Goal: Use online tool/utility: Utilize a website feature to perform a specific function

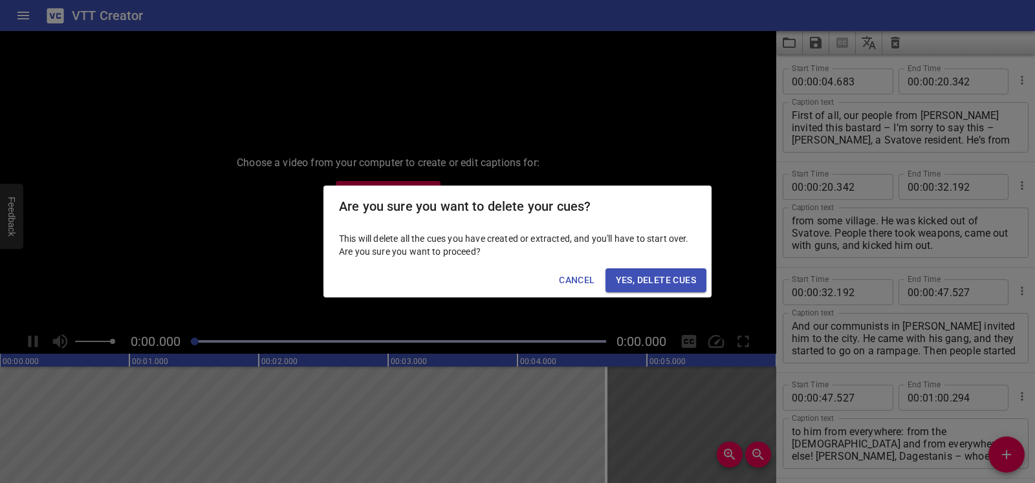
scroll to position [6738, 0]
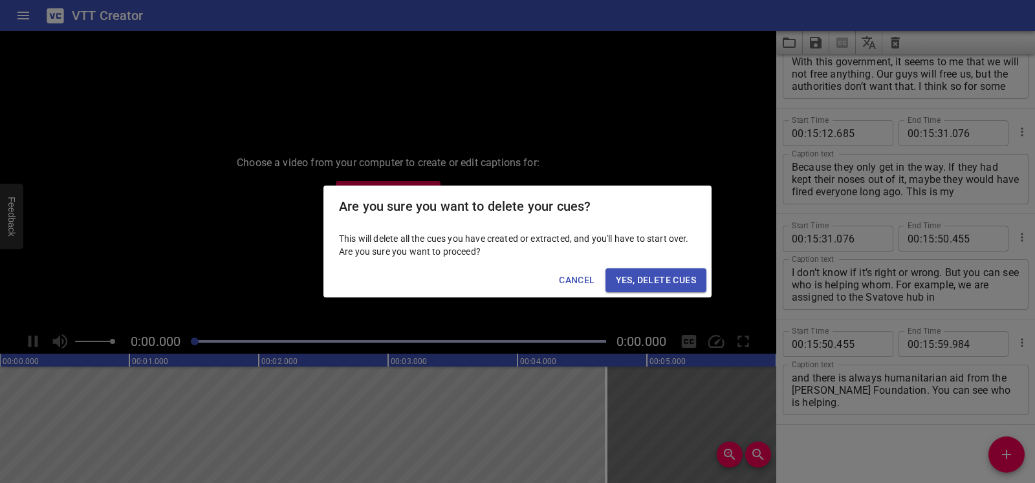
click at [627, 281] on span "Yes, Delete Cues" at bounding box center [656, 280] width 80 height 16
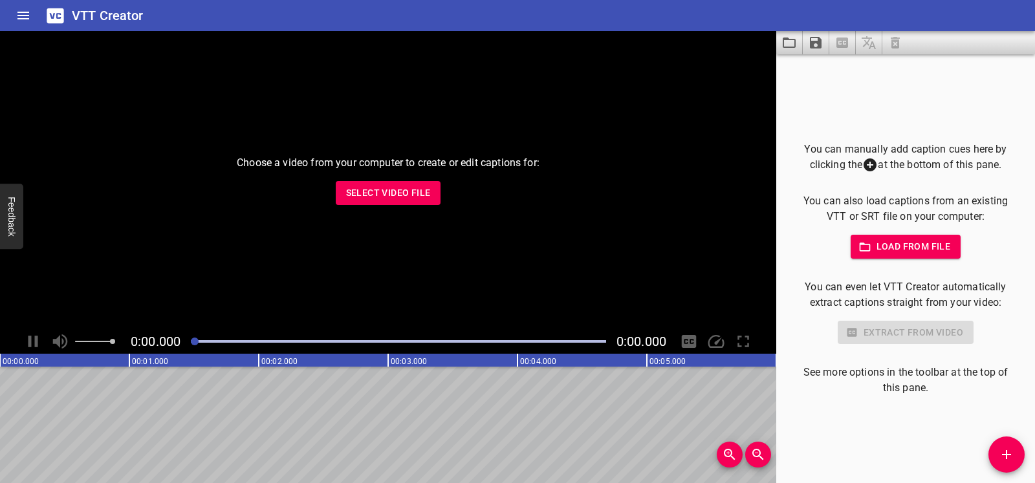
click at [400, 197] on span "Select Video File" at bounding box center [388, 193] width 85 height 16
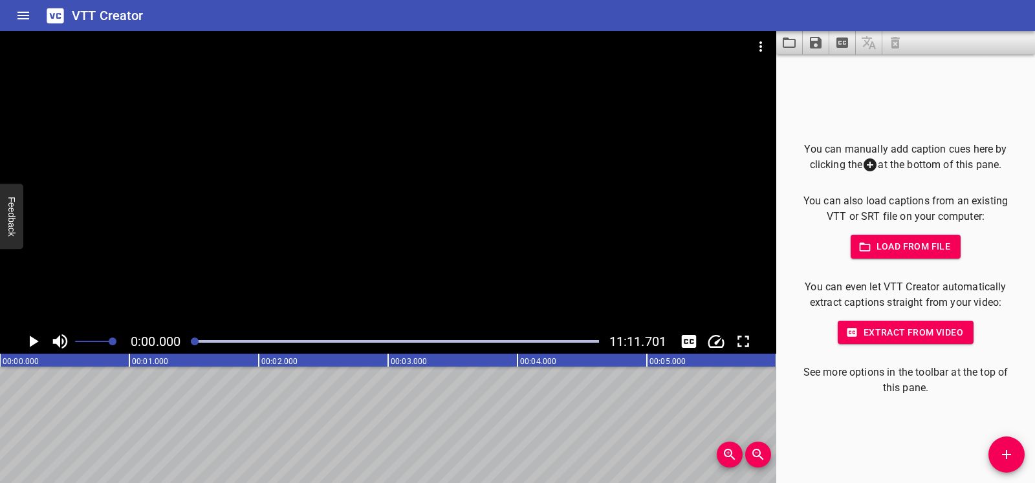
click at [28, 338] on icon "Play/Pause" at bounding box center [32, 341] width 19 height 19
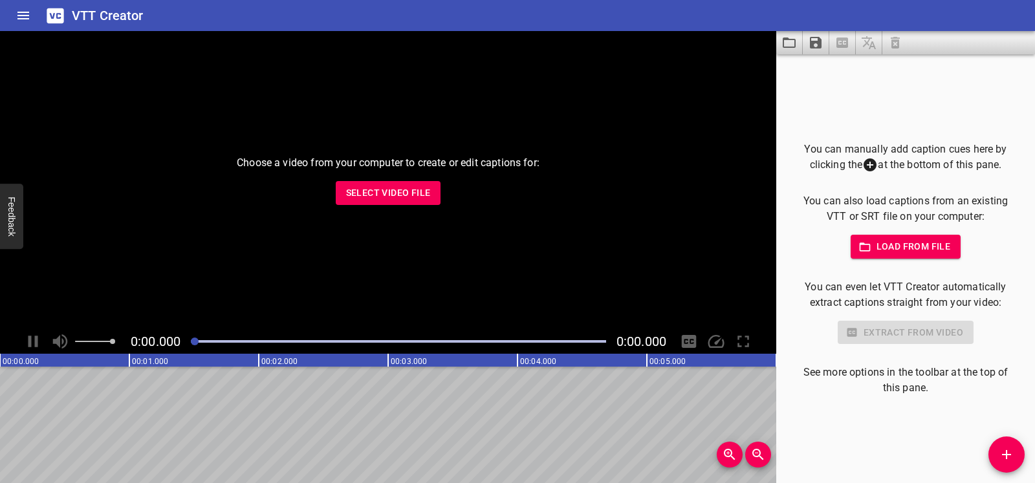
click at [365, 201] on button "Select Video File" at bounding box center [388, 193] width 105 height 24
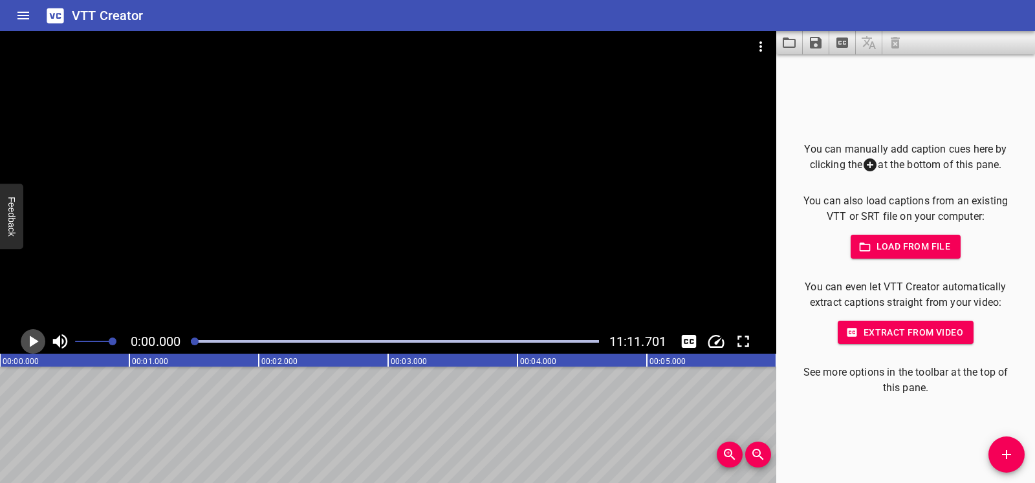
click at [32, 342] on icon "Play/Pause" at bounding box center [34, 342] width 9 height 12
click at [34, 337] on icon "Play/Pause" at bounding box center [32, 341] width 19 height 19
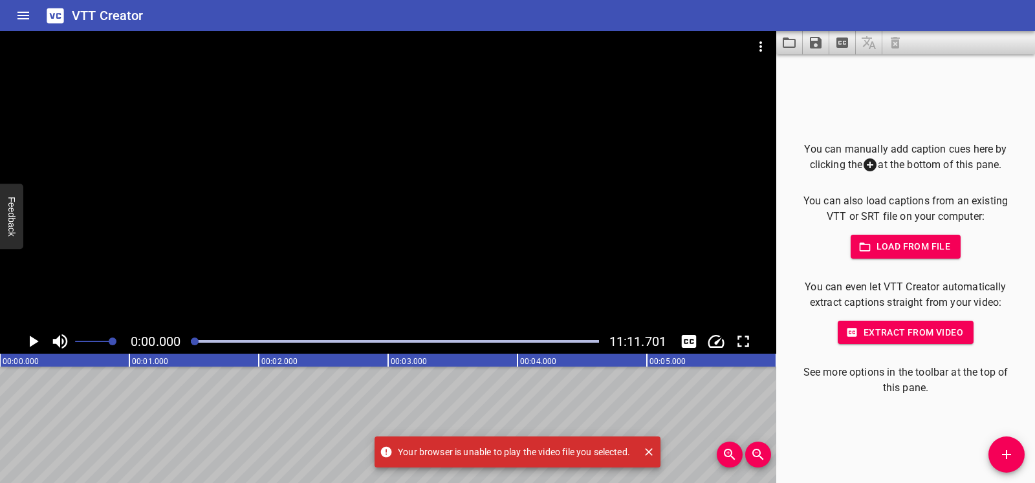
click at [34, 343] on icon "Play/Pause" at bounding box center [34, 342] width 9 height 12
